Goal: Find specific page/section

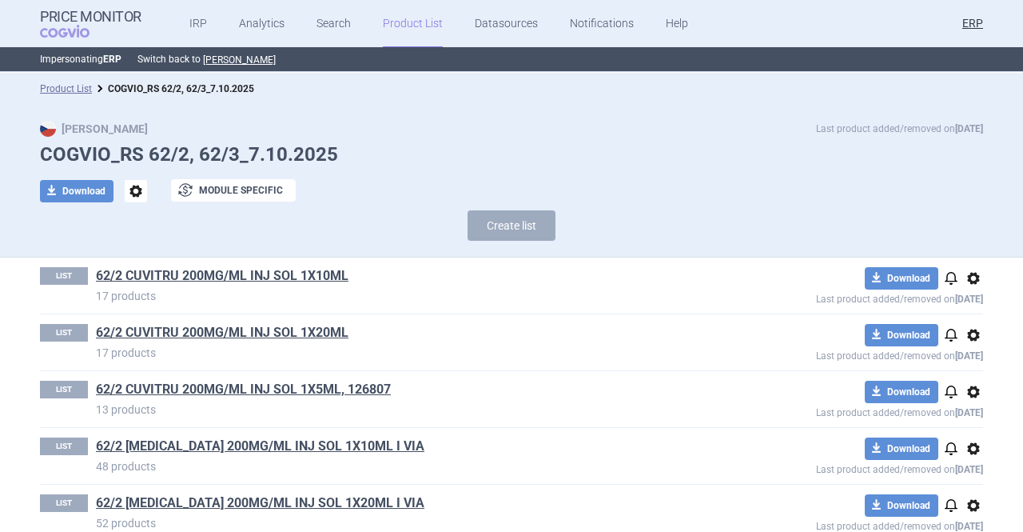
click at [384, 19] on link "Product List" at bounding box center [413, 24] width 60 height 48
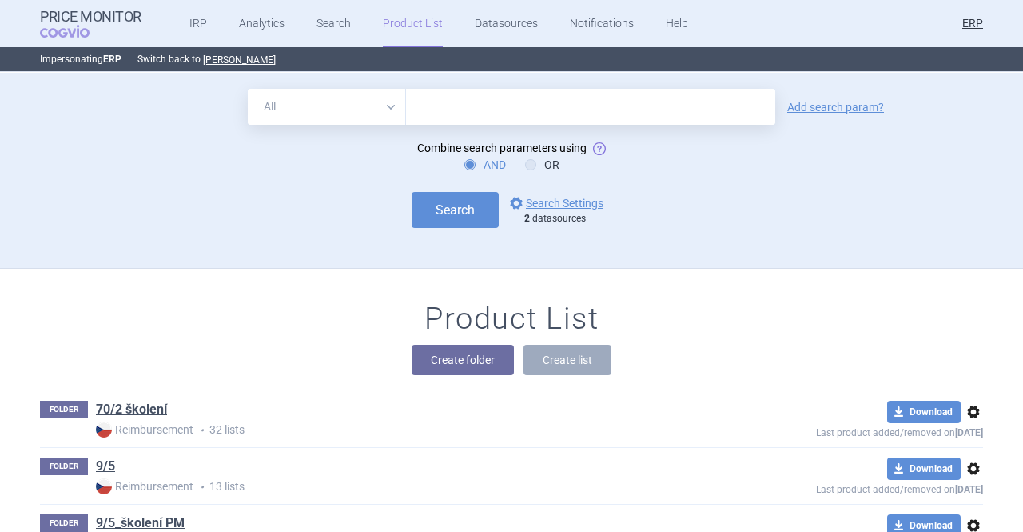
scroll to position [195, 0]
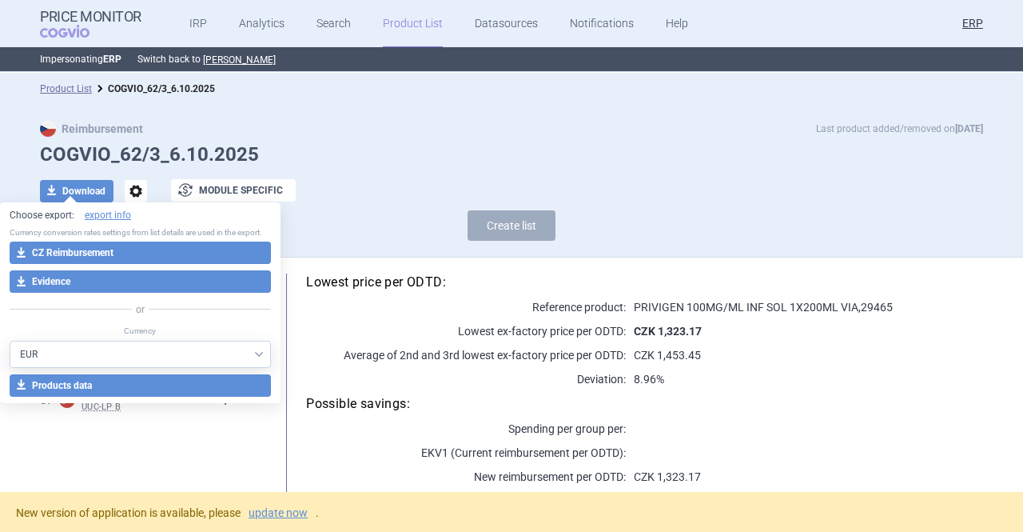
select select "EUR"
